Goal: Check status: Check status

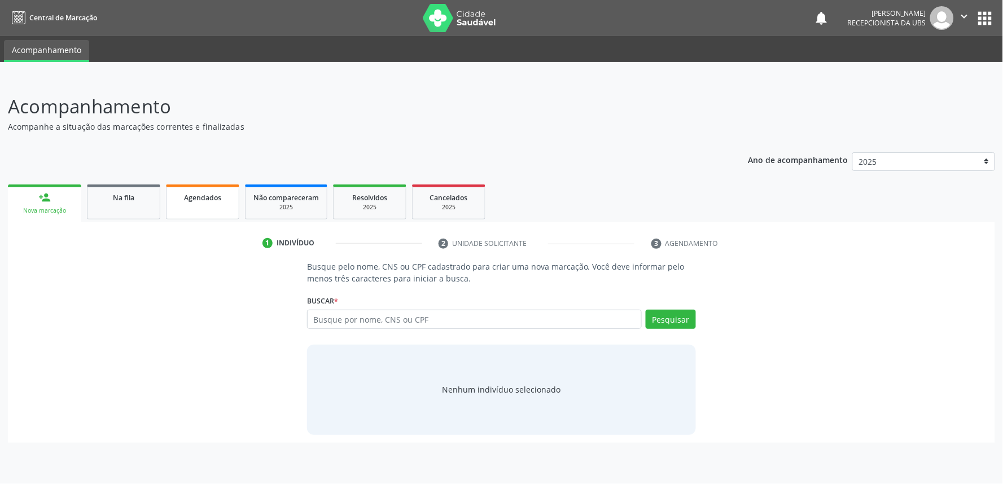
click at [207, 199] on span "Agendados" at bounding box center [202, 198] width 37 height 10
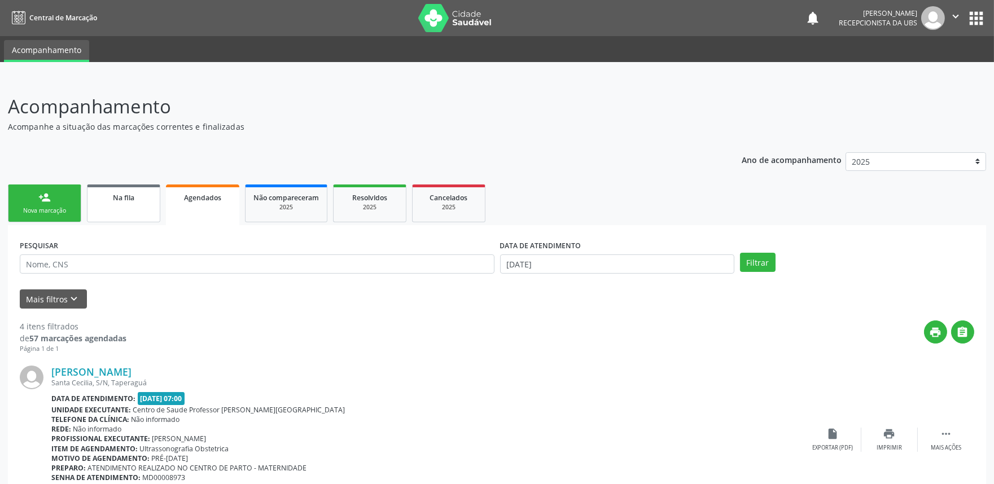
click at [117, 218] on link "Na fila" at bounding box center [123, 204] width 73 height 38
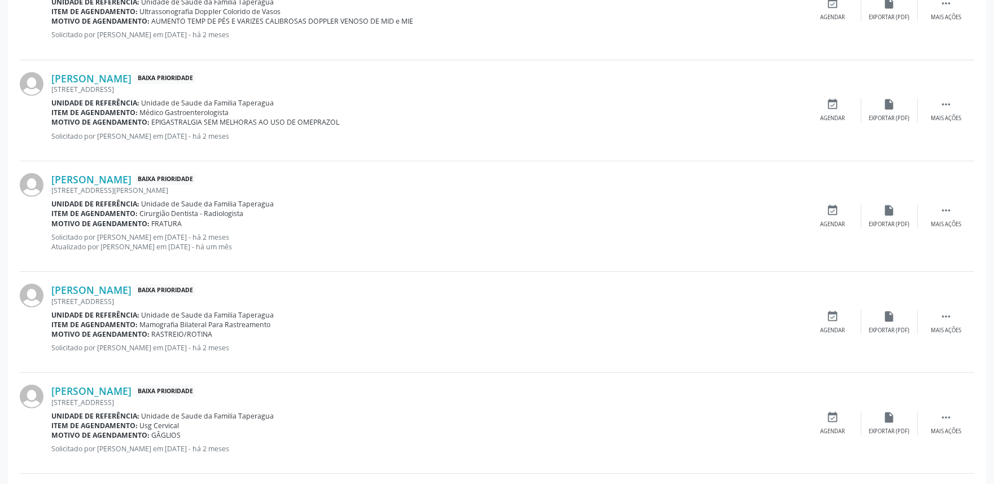
scroll to position [1486, 0]
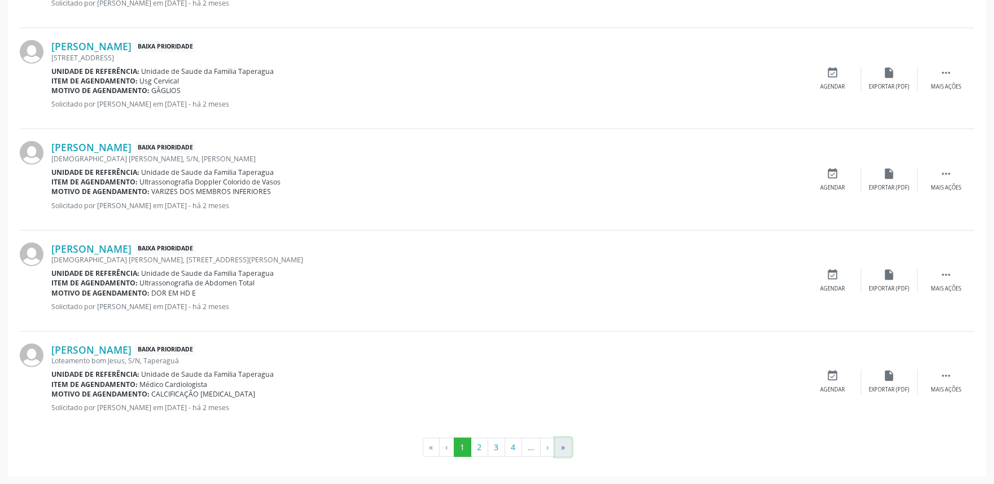
click at [563, 436] on button "»" at bounding box center [563, 447] width 17 height 19
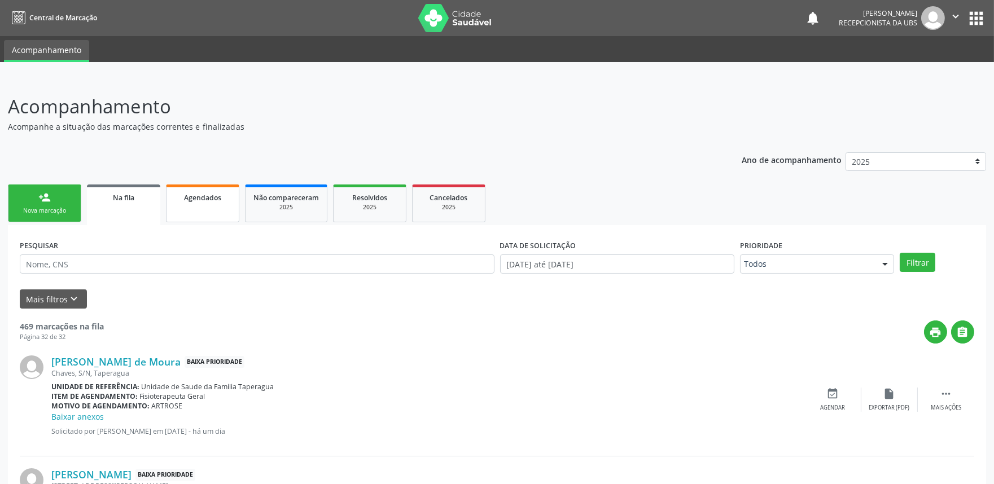
click at [212, 200] on div "Agendados" at bounding box center [202, 197] width 56 height 12
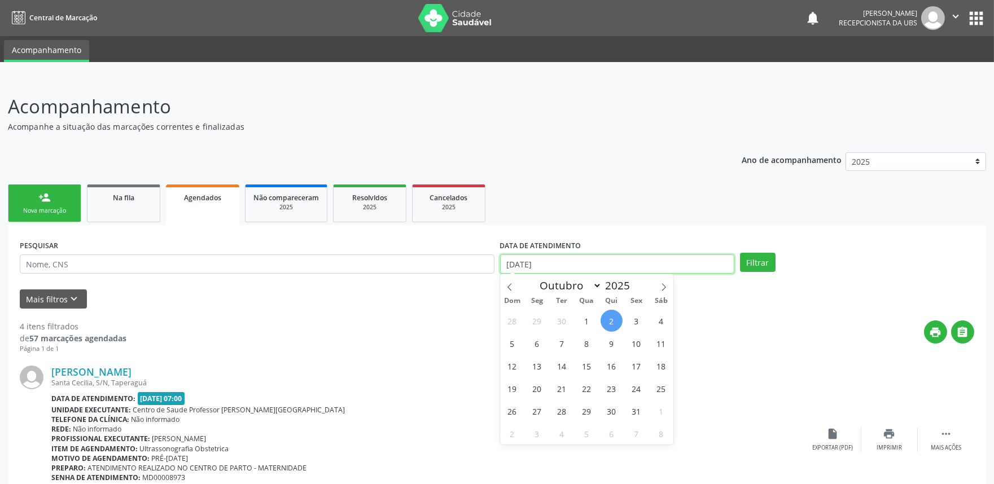
click at [580, 263] on input "[DATE]" at bounding box center [617, 263] width 234 height 19
click at [591, 317] on span "1" at bounding box center [587, 321] width 22 height 22
type input "[DATE]"
click at [662, 283] on icon at bounding box center [664, 287] width 8 height 8
select select "10"
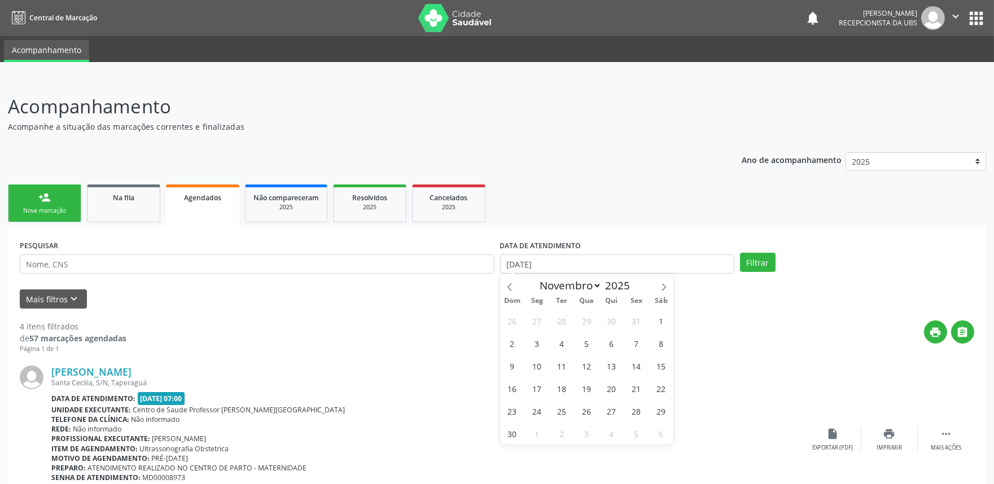
select select "9"
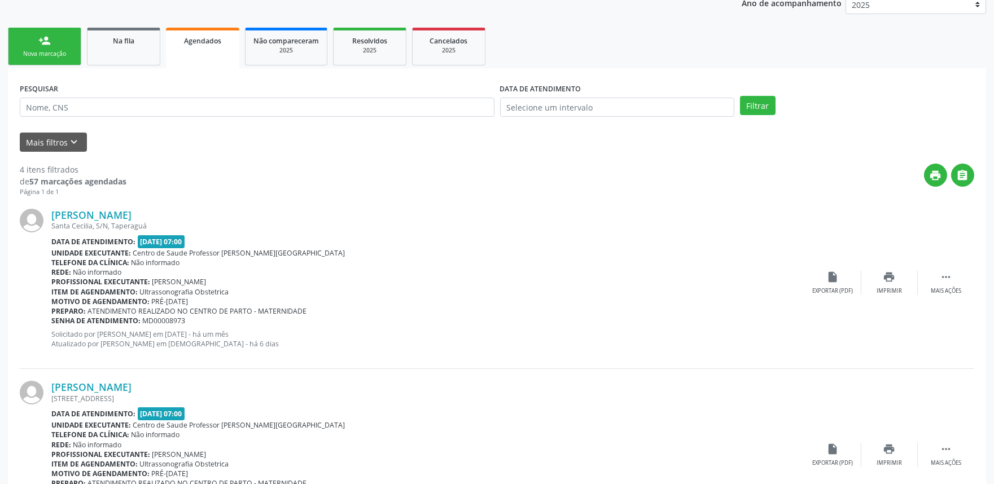
scroll to position [112, 0]
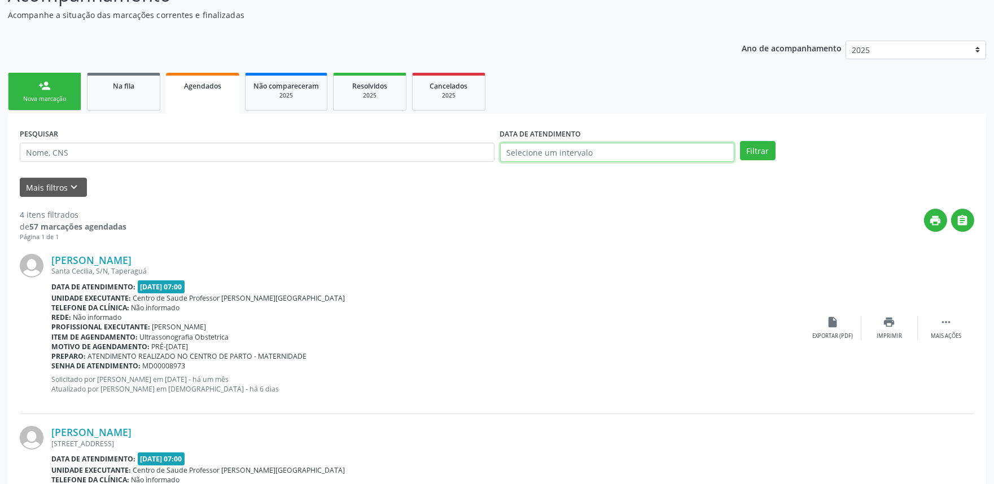
click at [633, 151] on input "text" at bounding box center [617, 152] width 234 height 19
click at [589, 210] on span "1" at bounding box center [587, 209] width 22 height 22
type input "[DATE]"
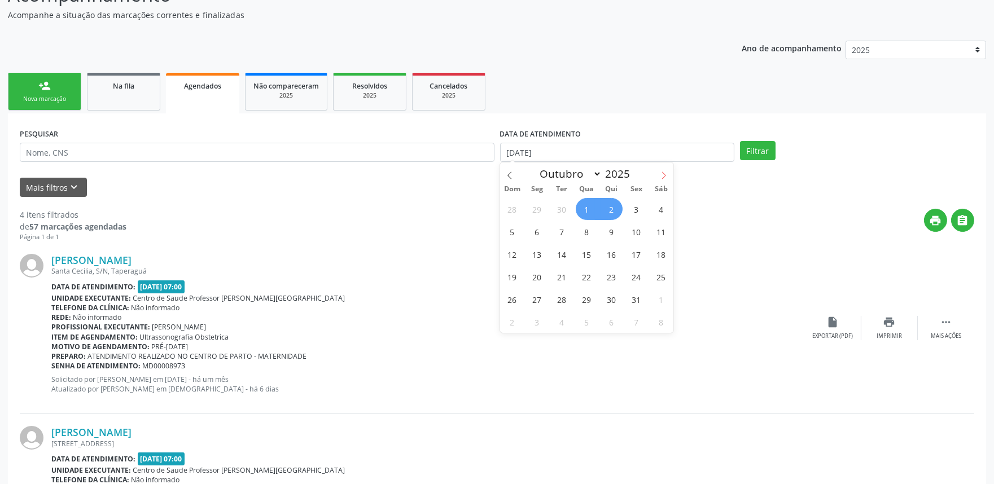
click at [659, 175] on span at bounding box center [663, 172] width 19 height 19
select select "10"
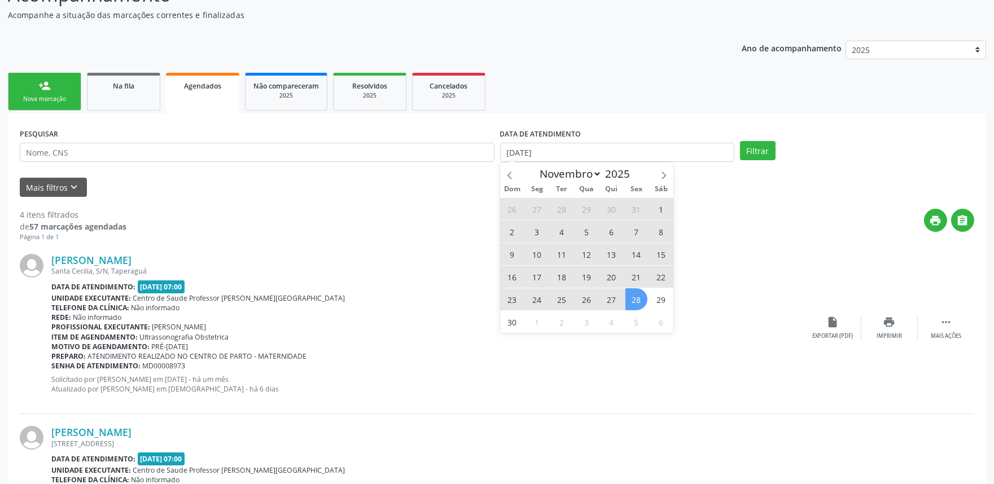
click at [637, 295] on span "28" at bounding box center [636, 299] width 22 height 22
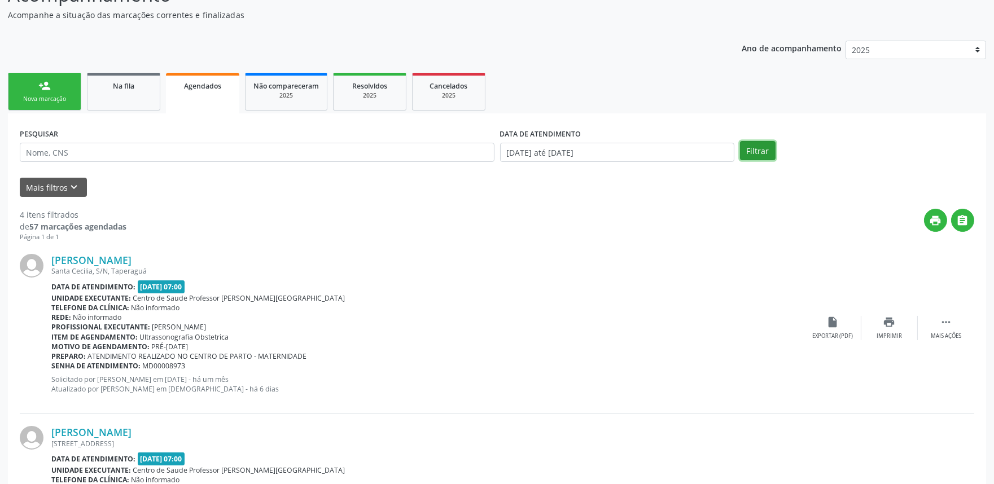
click at [757, 145] on button "Filtrar" at bounding box center [758, 150] width 36 height 19
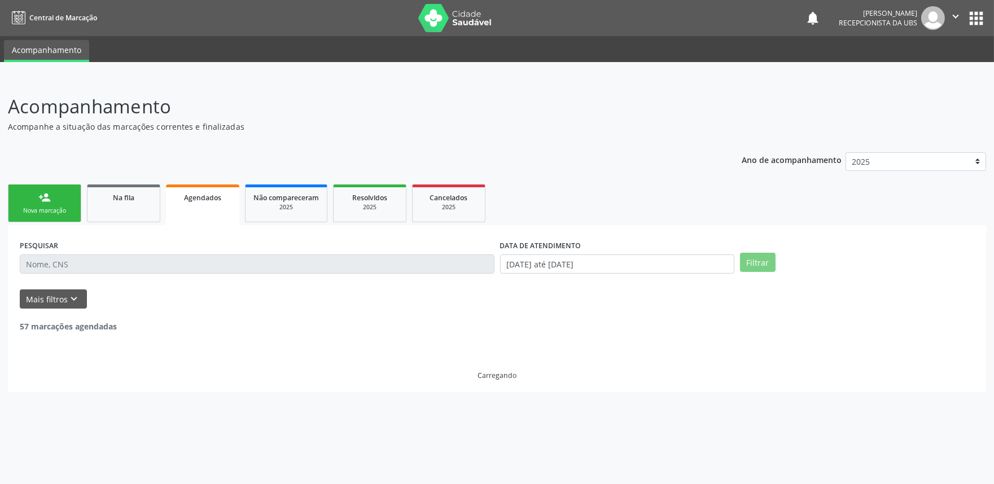
scroll to position [0, 0]
